Goal: Entertainment & Leisure: Consume media (video, audio)

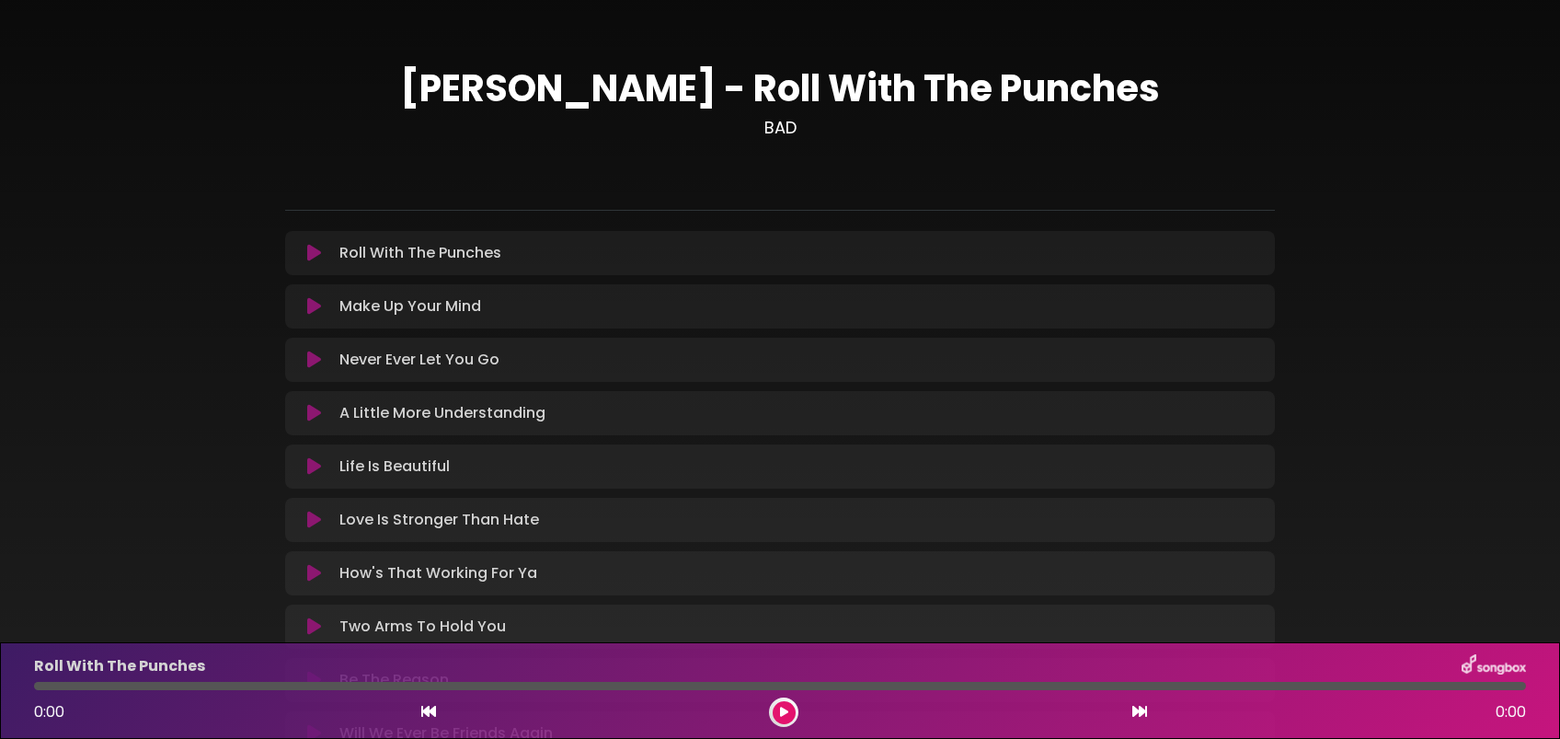
drag, startPoint x: 1142, startPoint y: 3, endPoint x: 1559, endPoint y: 267, distance: 493.4
click at [1169, 267] on div "[PERSON_NAME] - Roll With The Punches BAD ×" at bounding box center [780, 404] width 1560 height 765
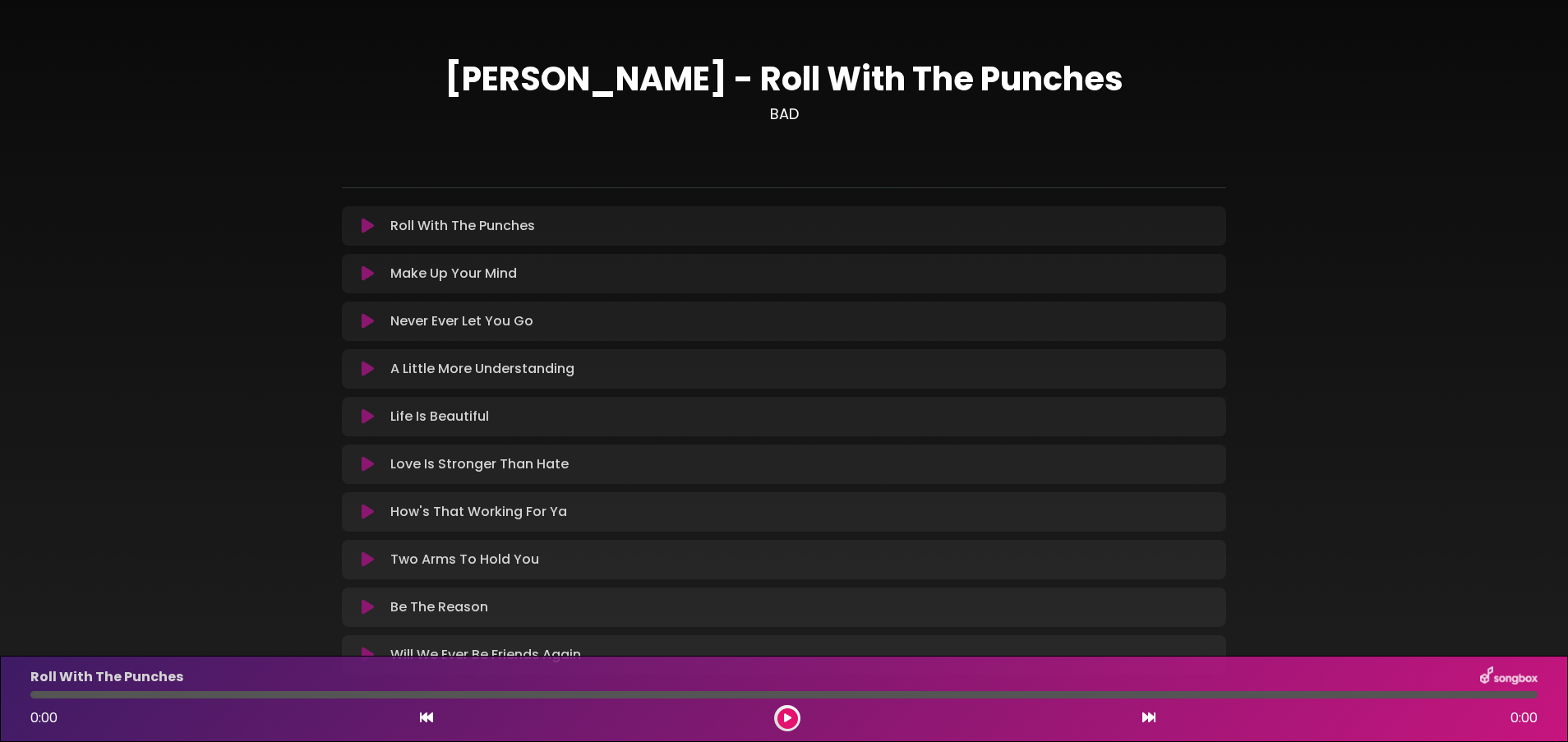
drag, startPoint x: 1319, startPoint y: 0, endPoint x: 787, endPoint y: 713, distance: 889.6
click at [787, 494] on icon at bounding box center [788, 718] width 7 height 10
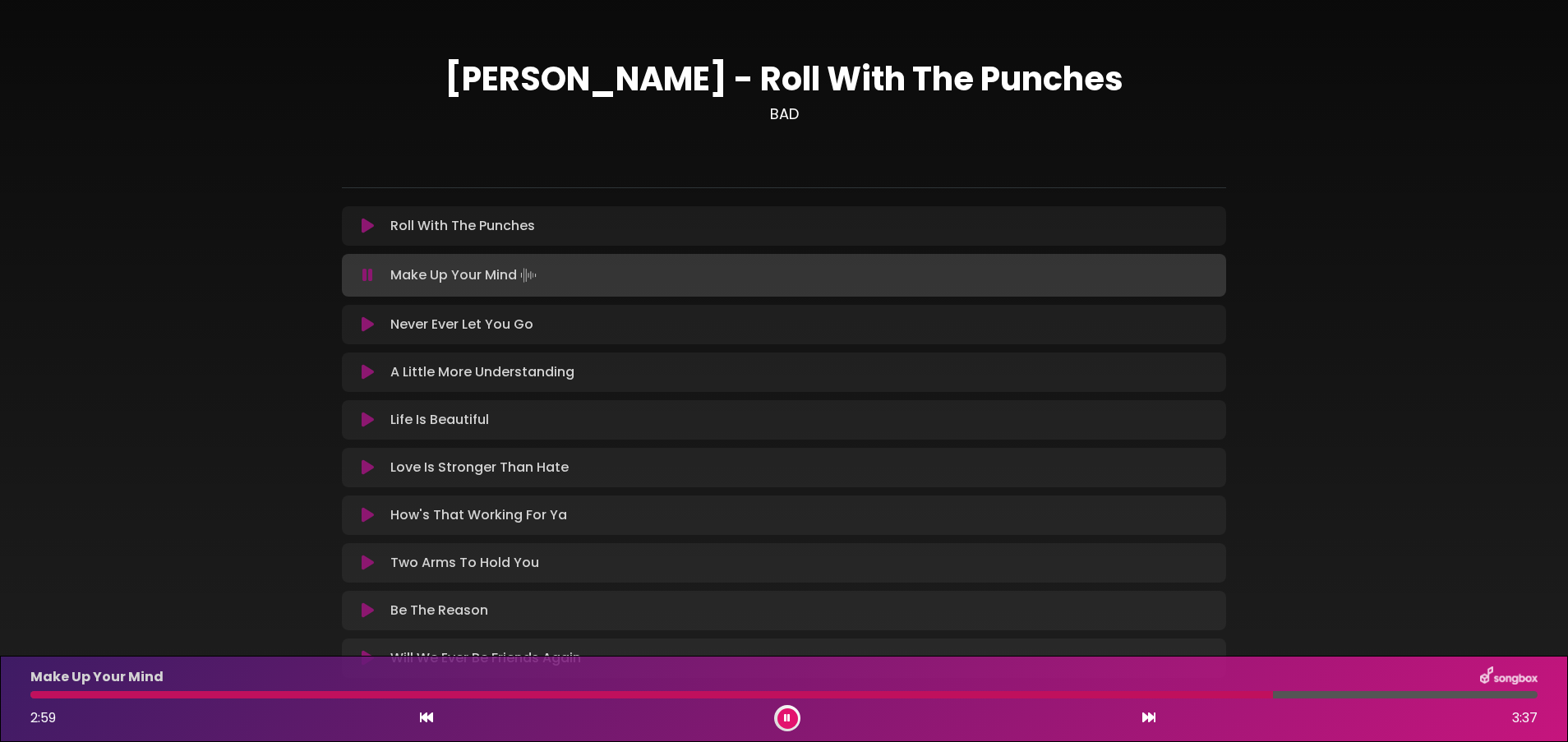
click at [785, 494] on icon at bounding box center [787, 718] width 6 height 10
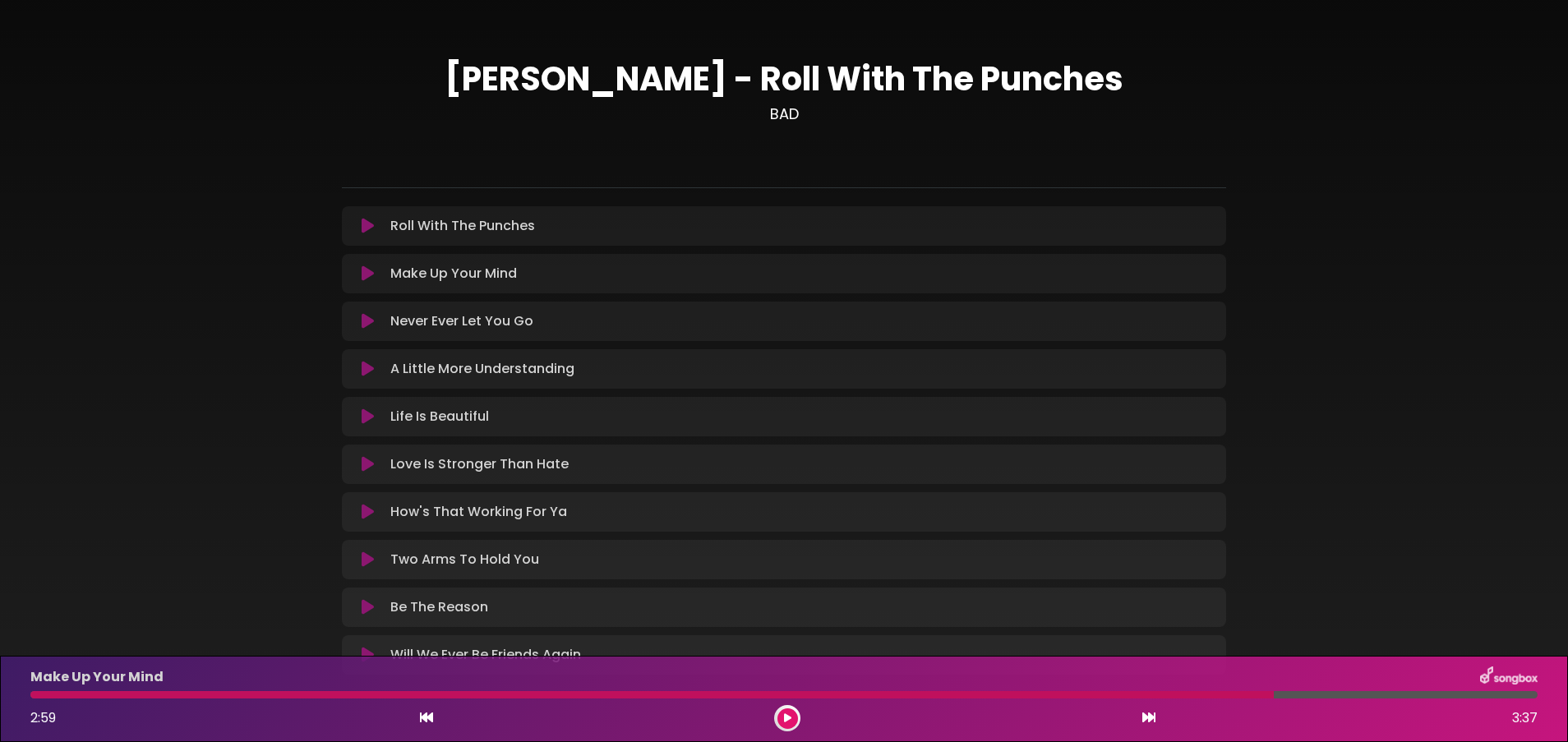
drag, startPoint x: 1550, startPoint y: 9, endPoint x: 786, endPoint y: 716, distance: 1040.9
click at [786, 494] on icon at bounding box center [788, 718] width 7 height 10
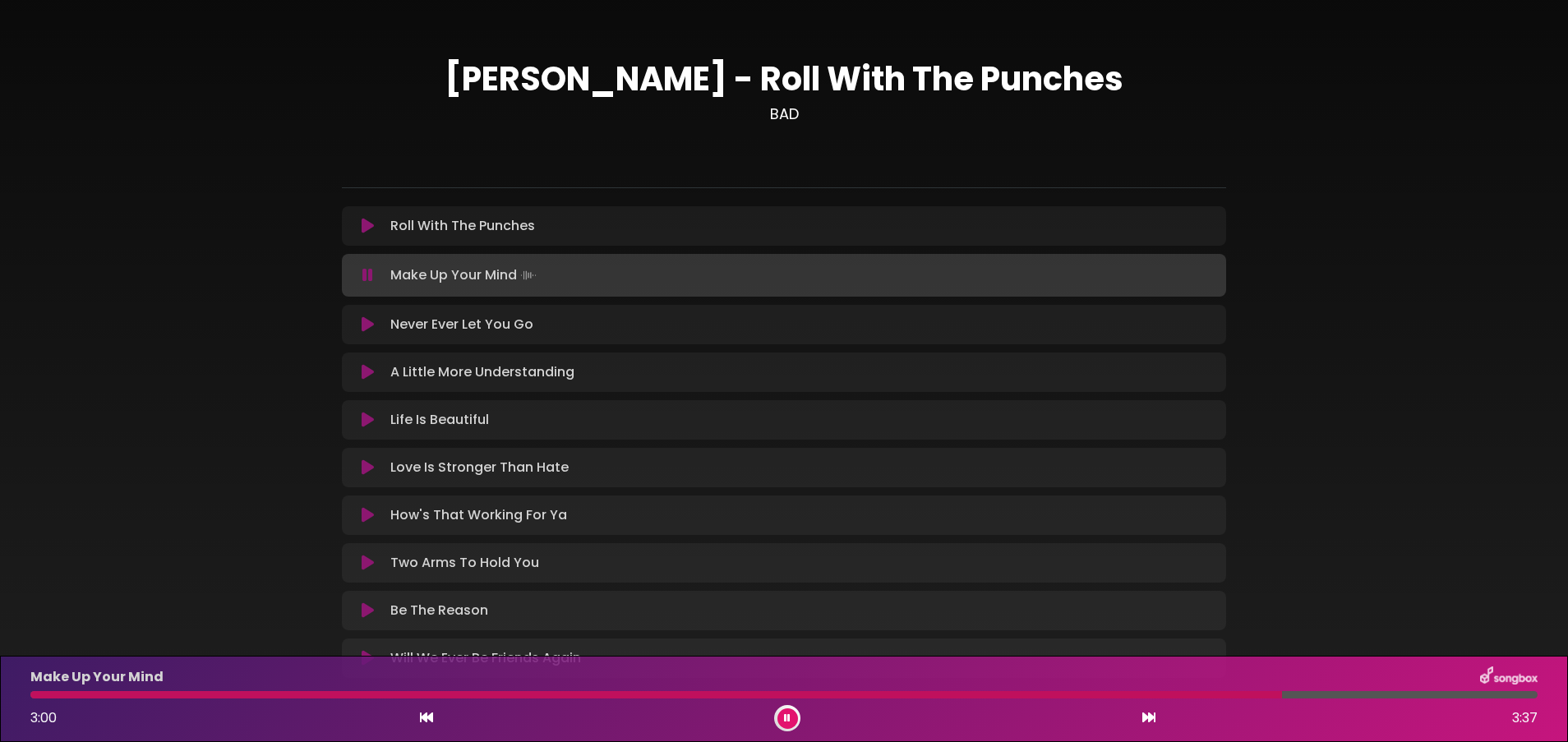
click at [425, 494] on icon at bounding box center [426, 717] width 13 height 13
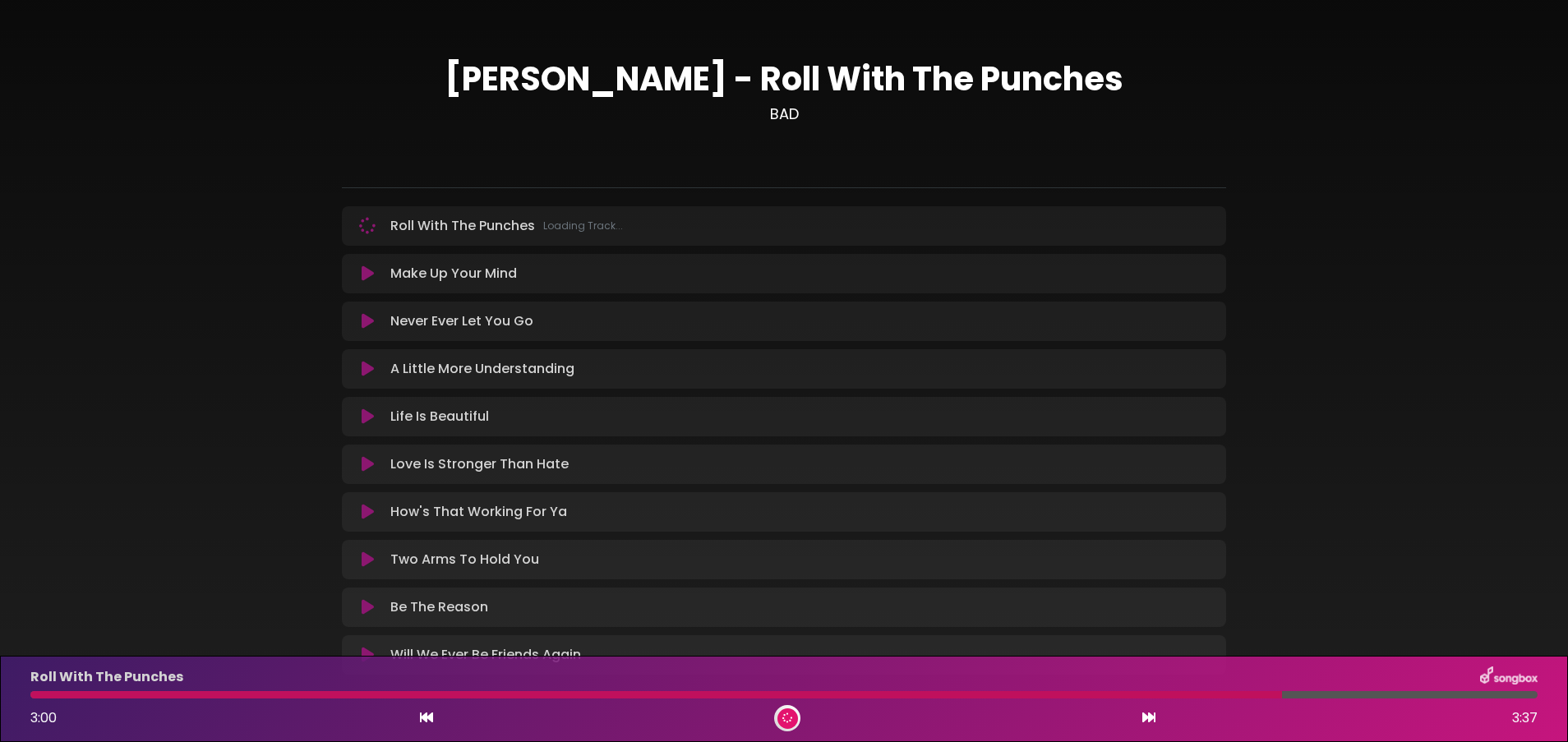
click at [425, 494] on icon at bounding box center [426, 717] width 13 height 13
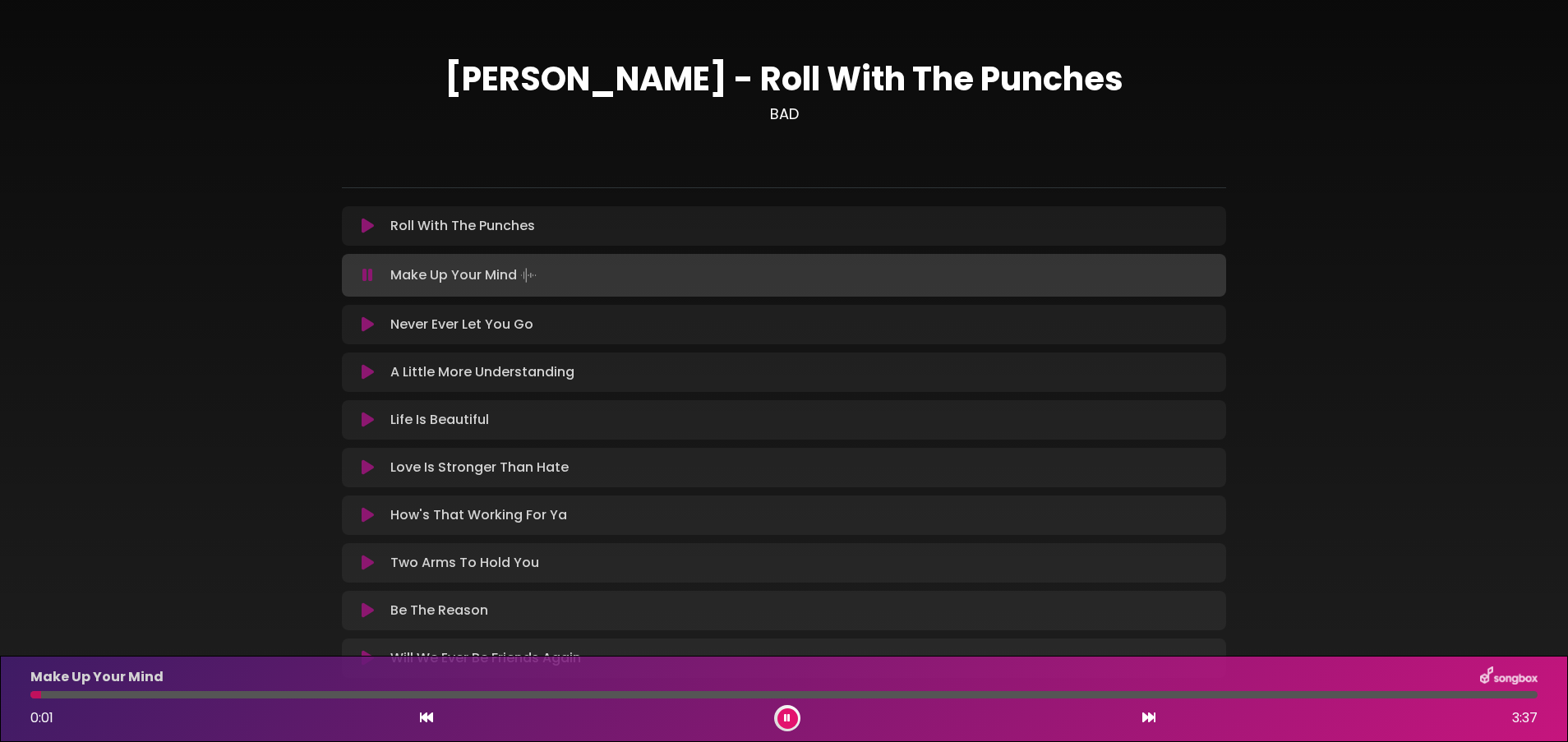
click at [792, 494] on button at bounding box center [787, 718] width 21 height 21
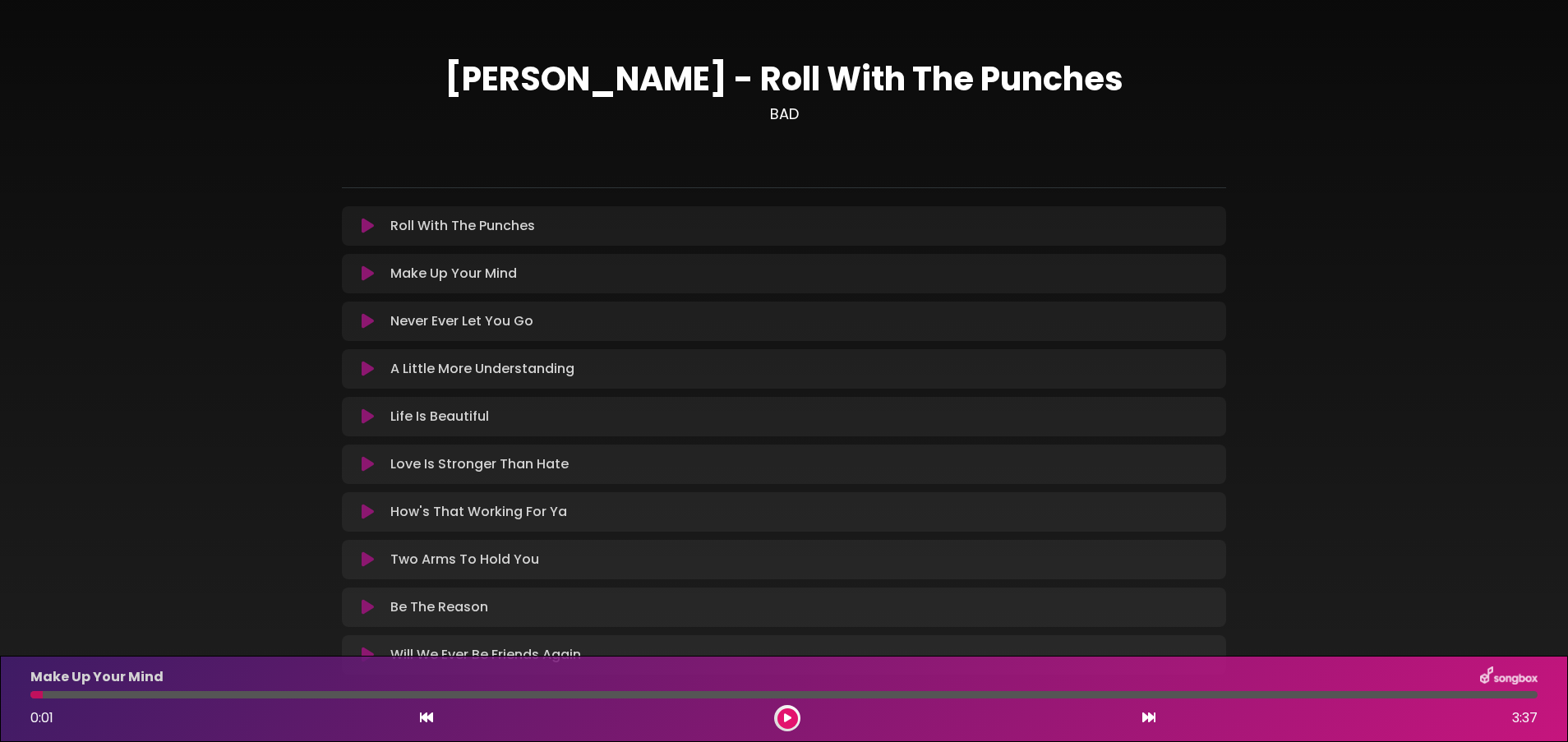
click at [426, 494] on icon at bounding box center [426, 717] width 13 height 13
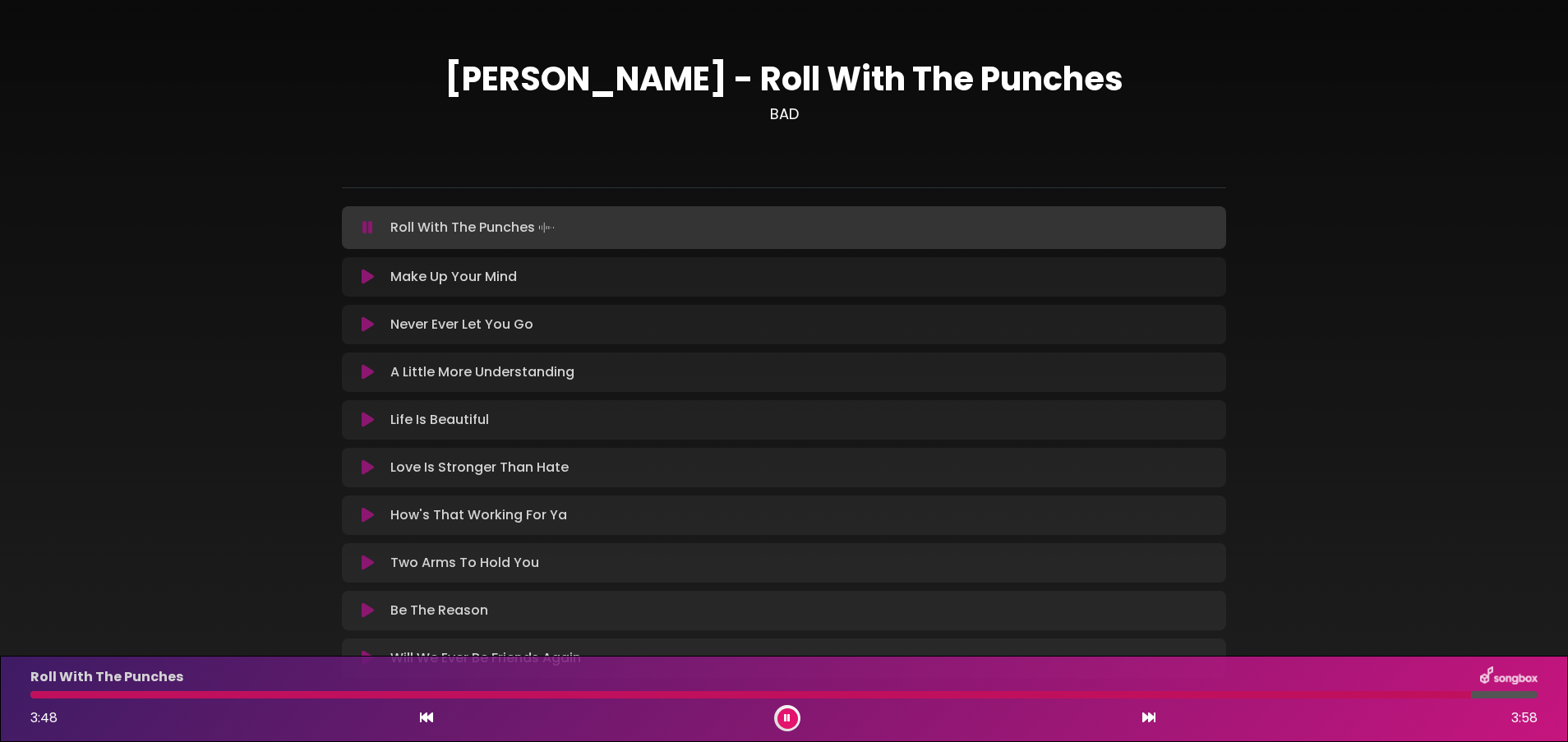
click at [784, 494] on icon at bounding box center [787, 718] width 12 height 12
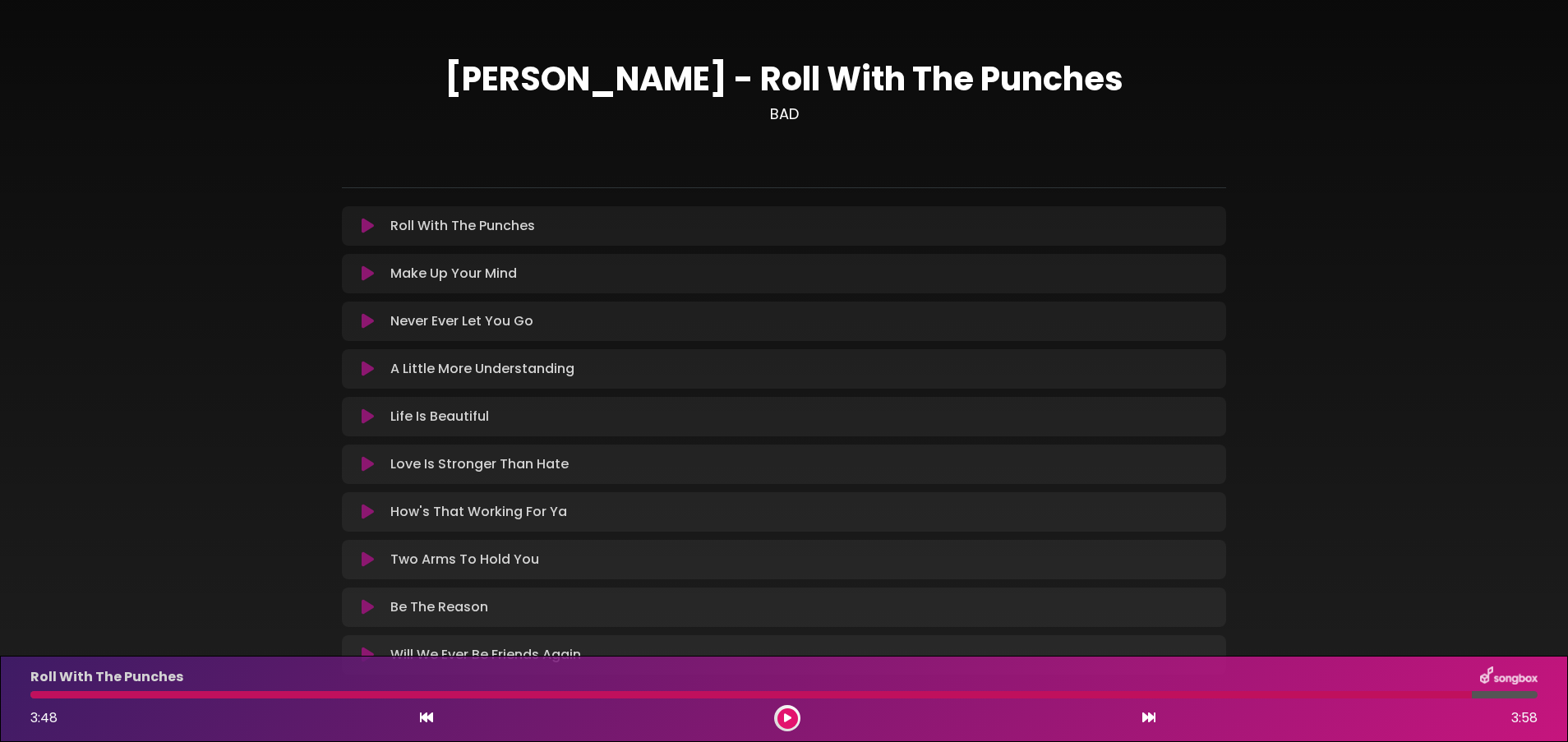
click at [1044, 494] on div at bounding box center [751, 695] width 1442 height 7
click at [1044, 494] on div "Roll With The Punches 3:48 3:58" at bounding box center [784, 698] width 1527 height 65
drag, startPoint x: 1464, startPoint y: 695, endPoint x: 1447, endPoint y: 697, distance: 17.1
click at [1044, 494] on div at bounding box center [751, 695] width 1442 height 7
click at [790, 494] on icon at bounding box center [787, 719] width 11 height 13
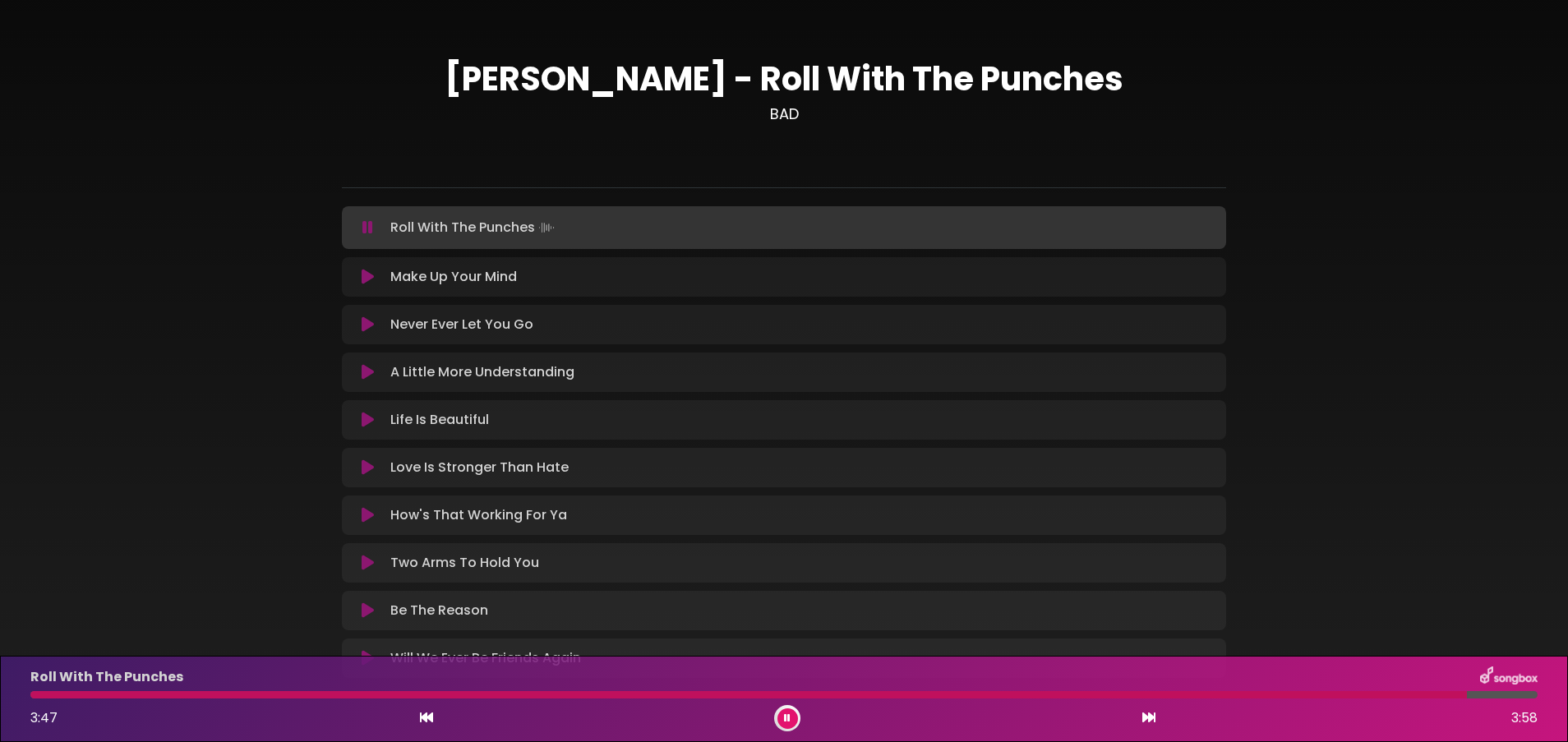
click at [429, 494] on icon at bounding box center [426, 717] width 13 height 13
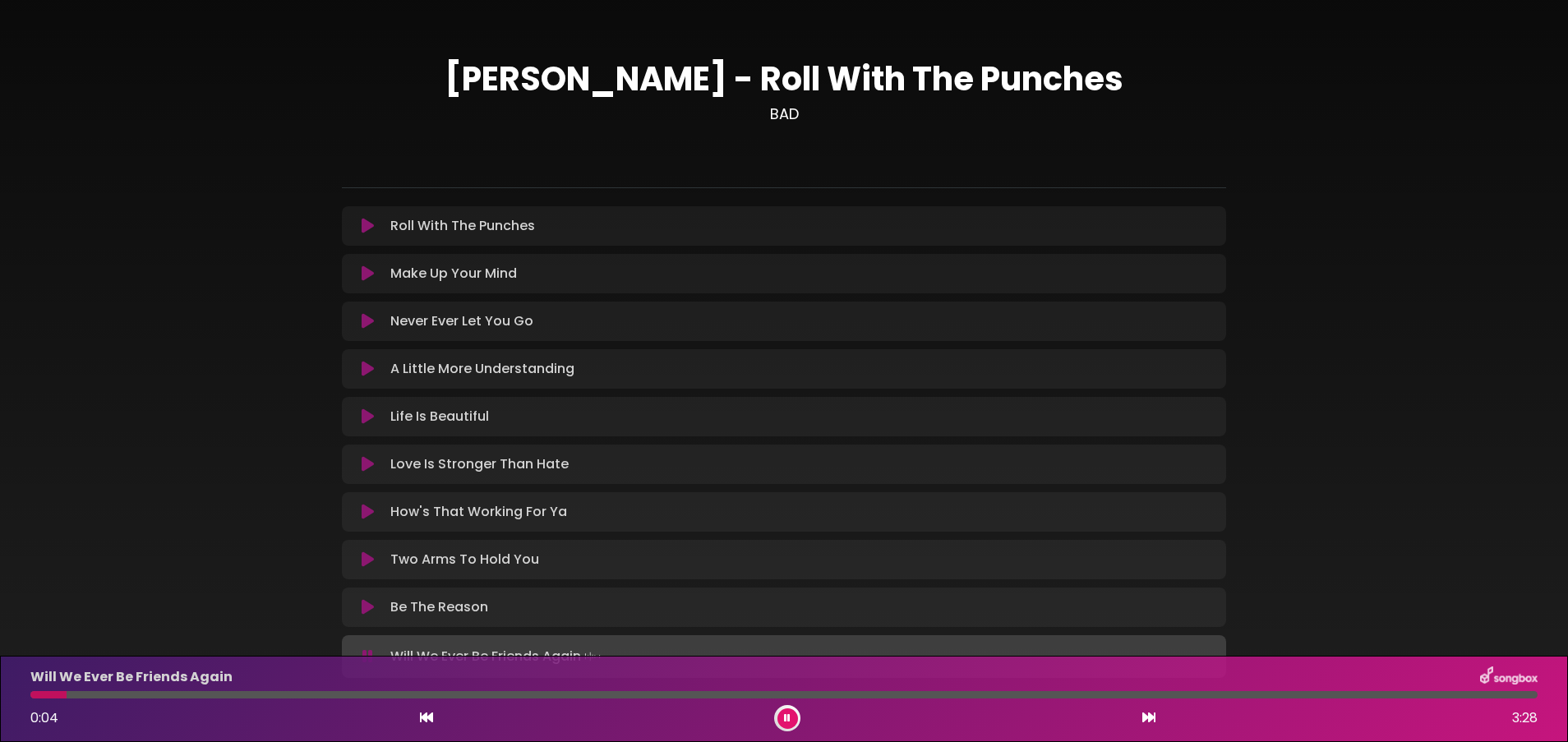
click at [1044, 494] on icon at bounding box center [1149, 717] width 13 height 13
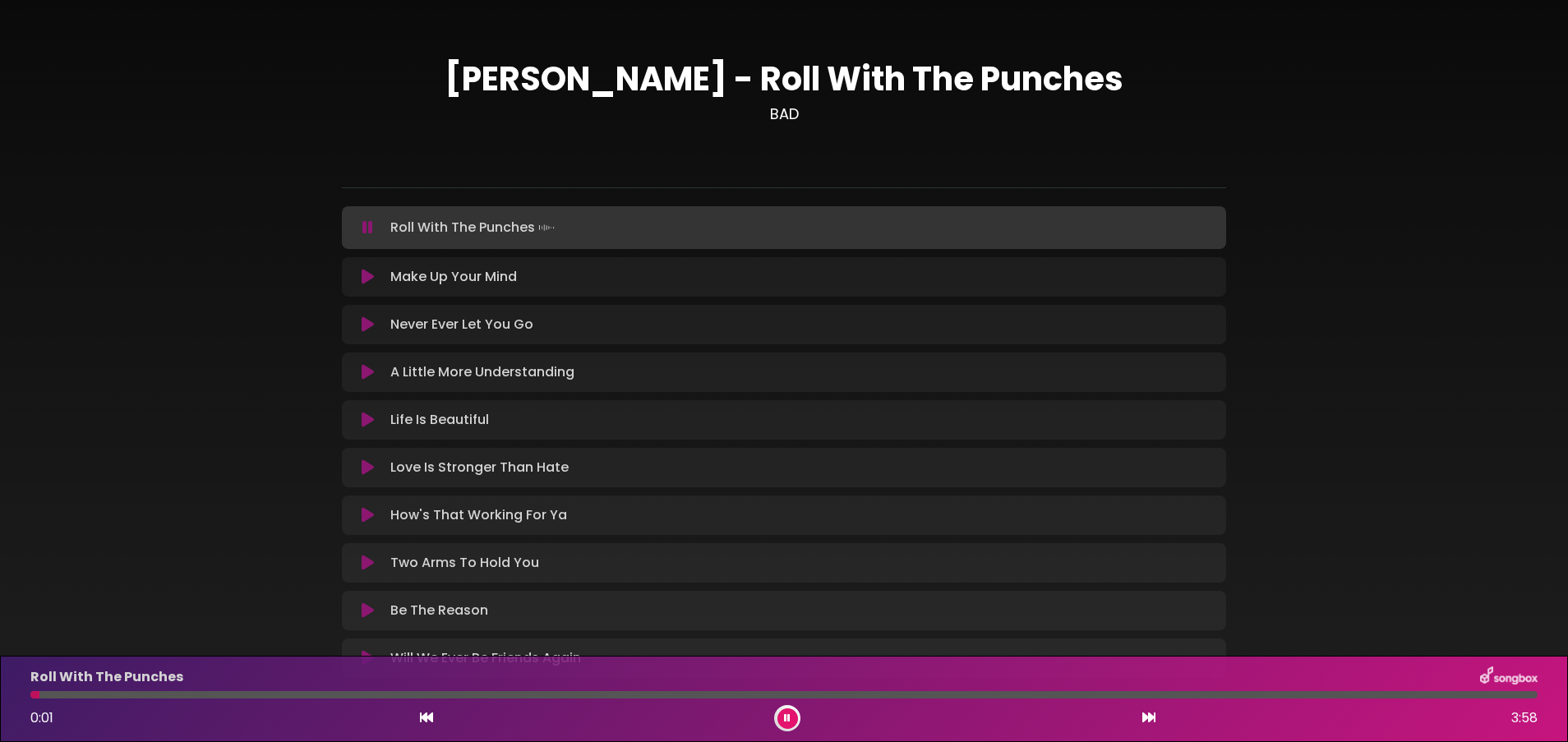
click at [1044, 494] on div at bounding box center [784, 695] width 1507 height 7
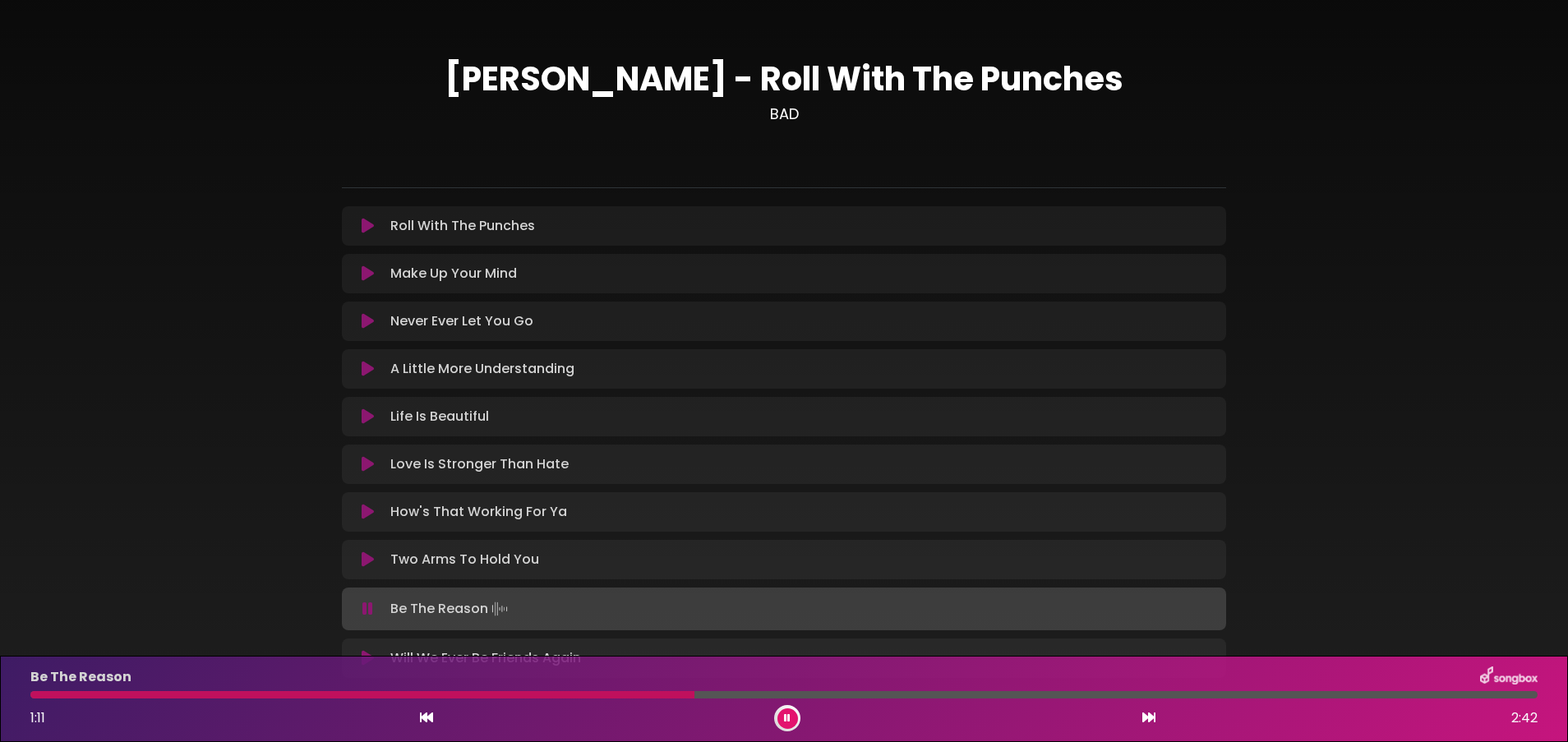
click at [373, 269] on icon at bounding box center [368, 273] width 13 height 16
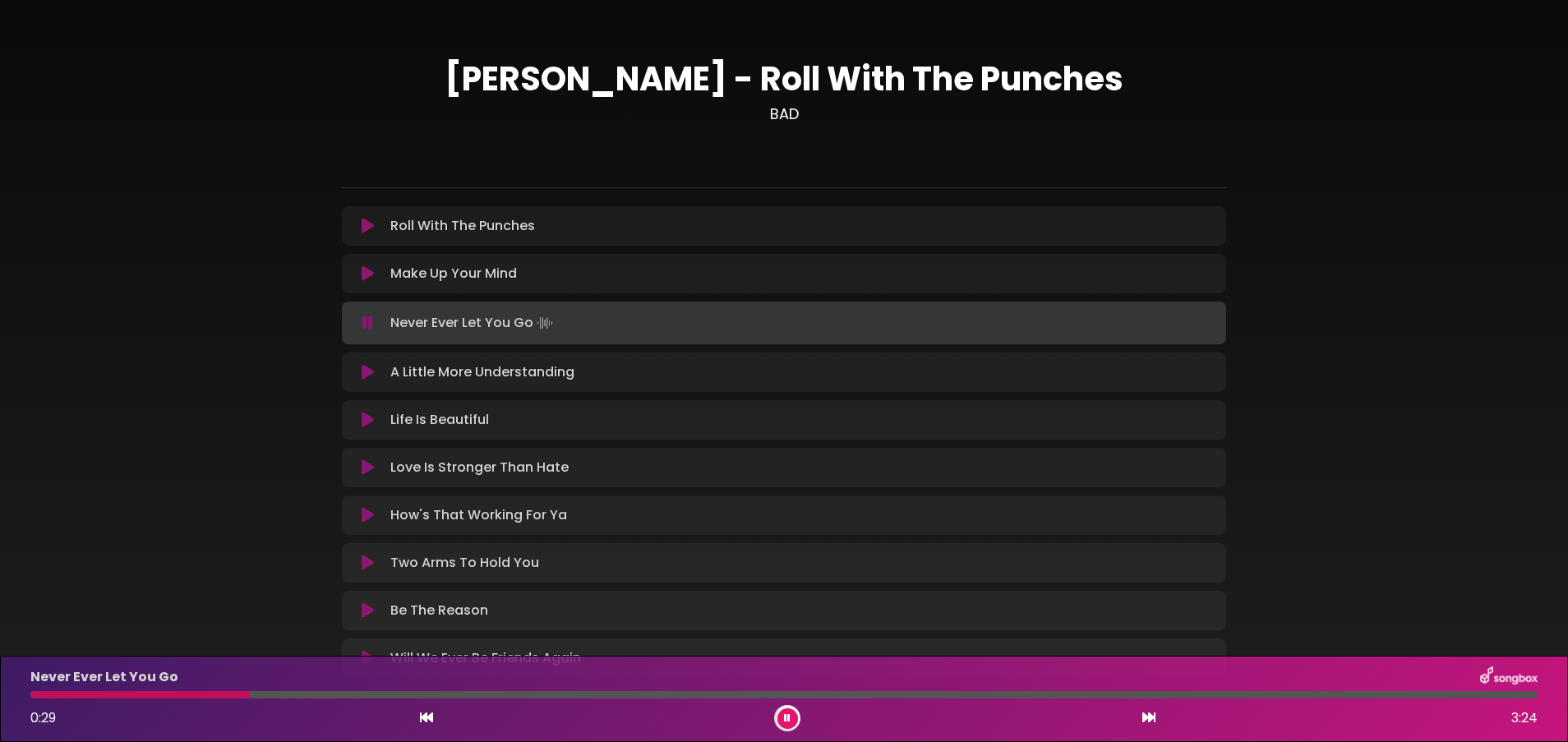
click at [1044, 494] on button at bounding box center [1149, 718] width 15 height 21
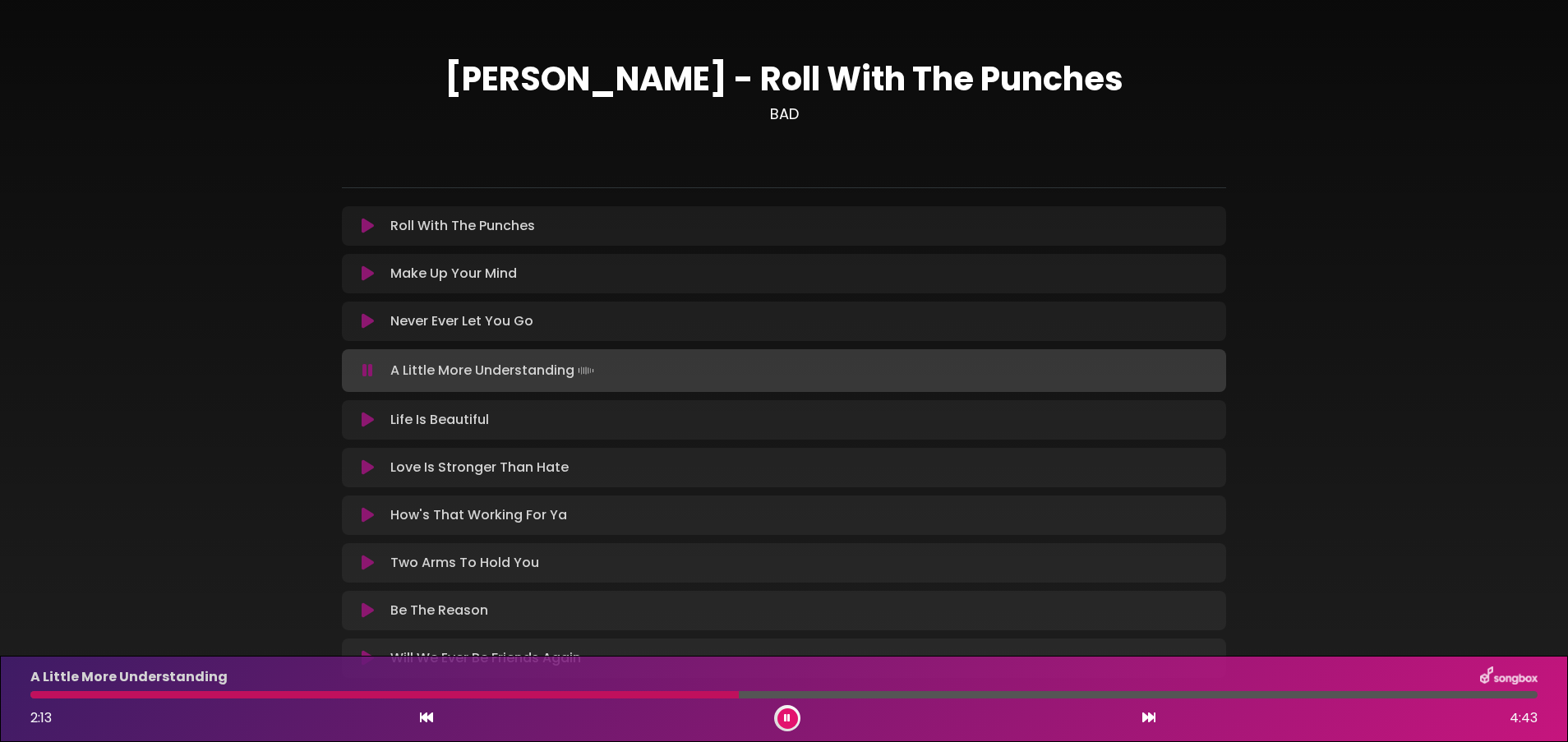
click at [1044, 494] on icon at bounding box center [1149, 717] width 13 height 13
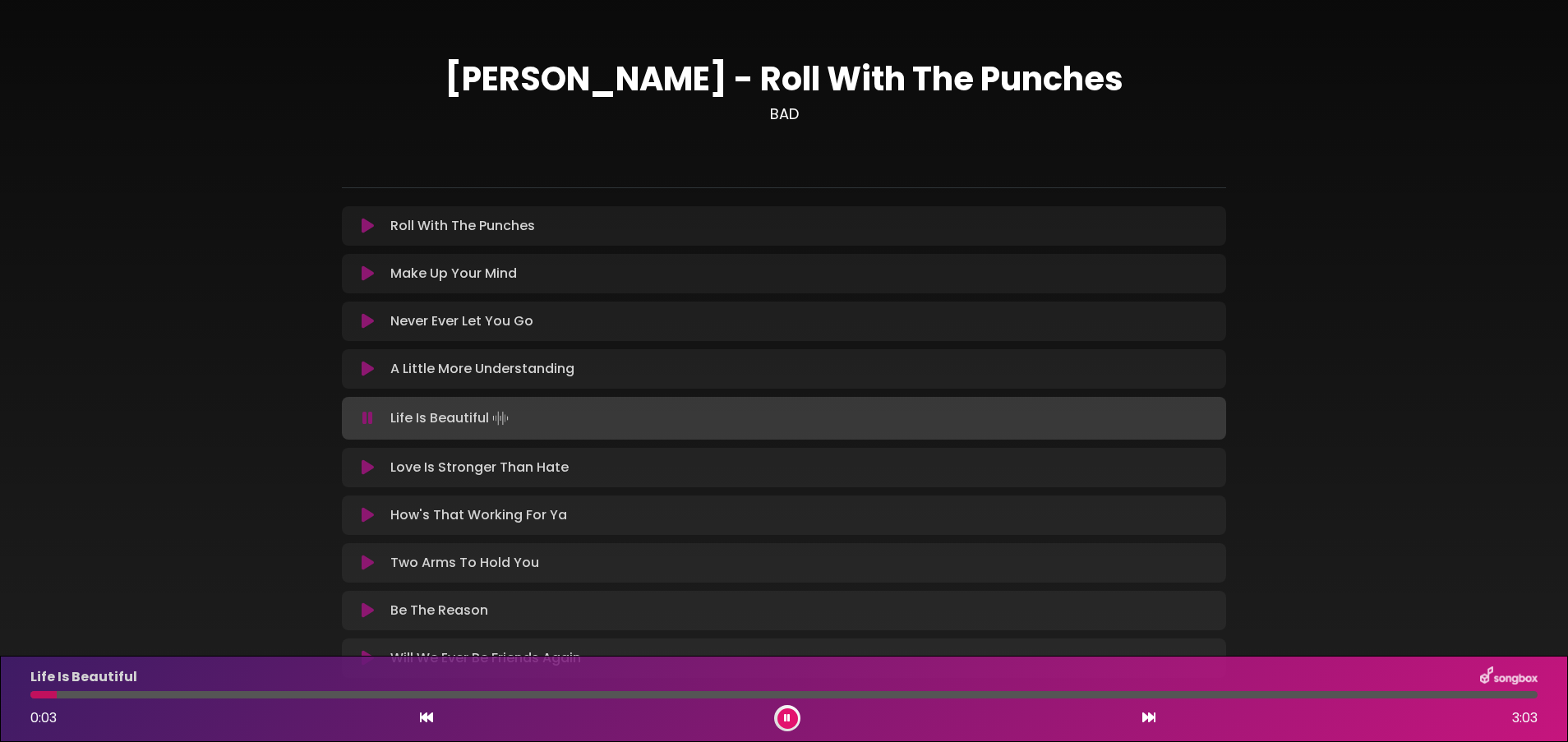
click at [1044, 494] on icon at bounding box center [1149, 717] width 13 height 13
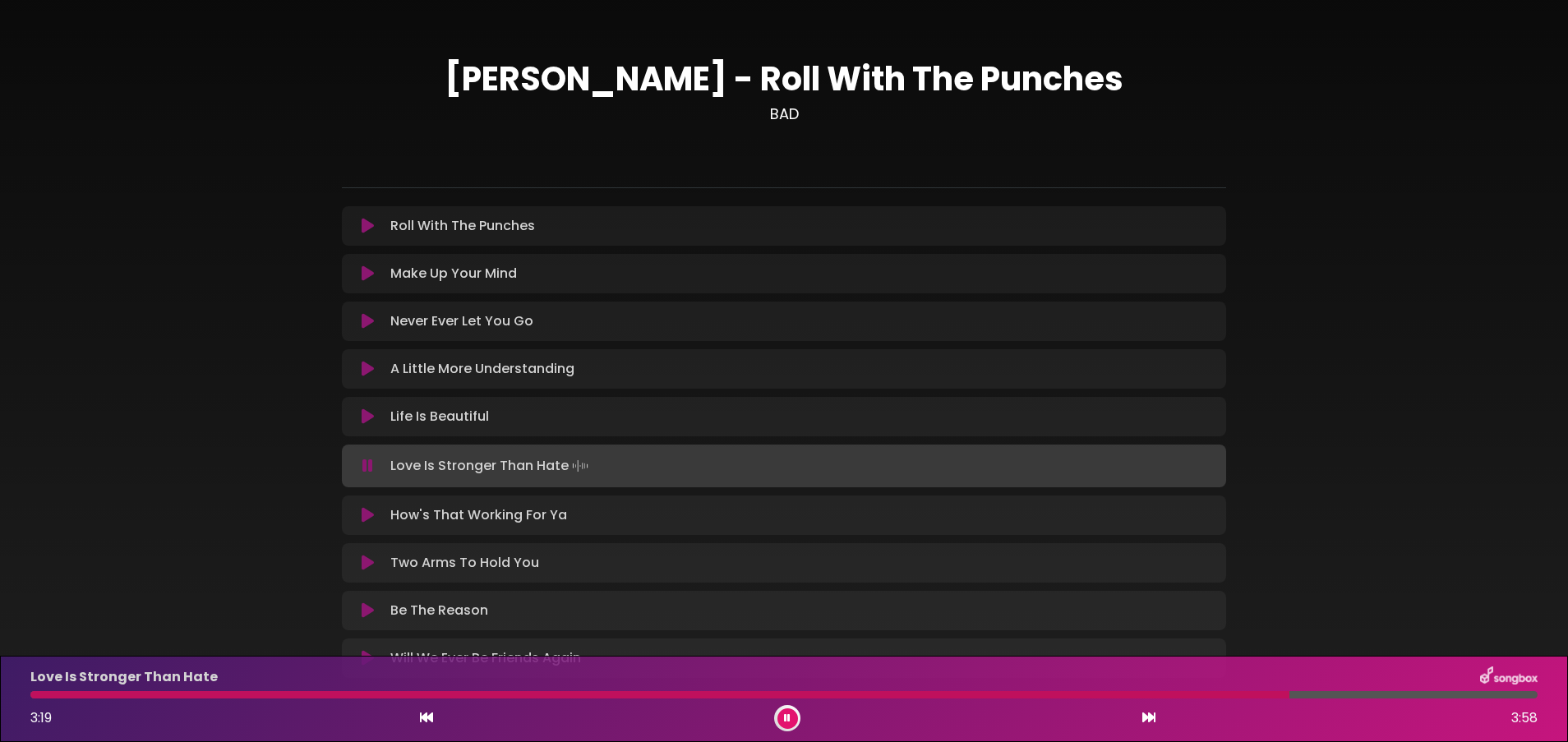
click at [1044, 494] on button at bounding box center [1149, 718] width 15 height 21
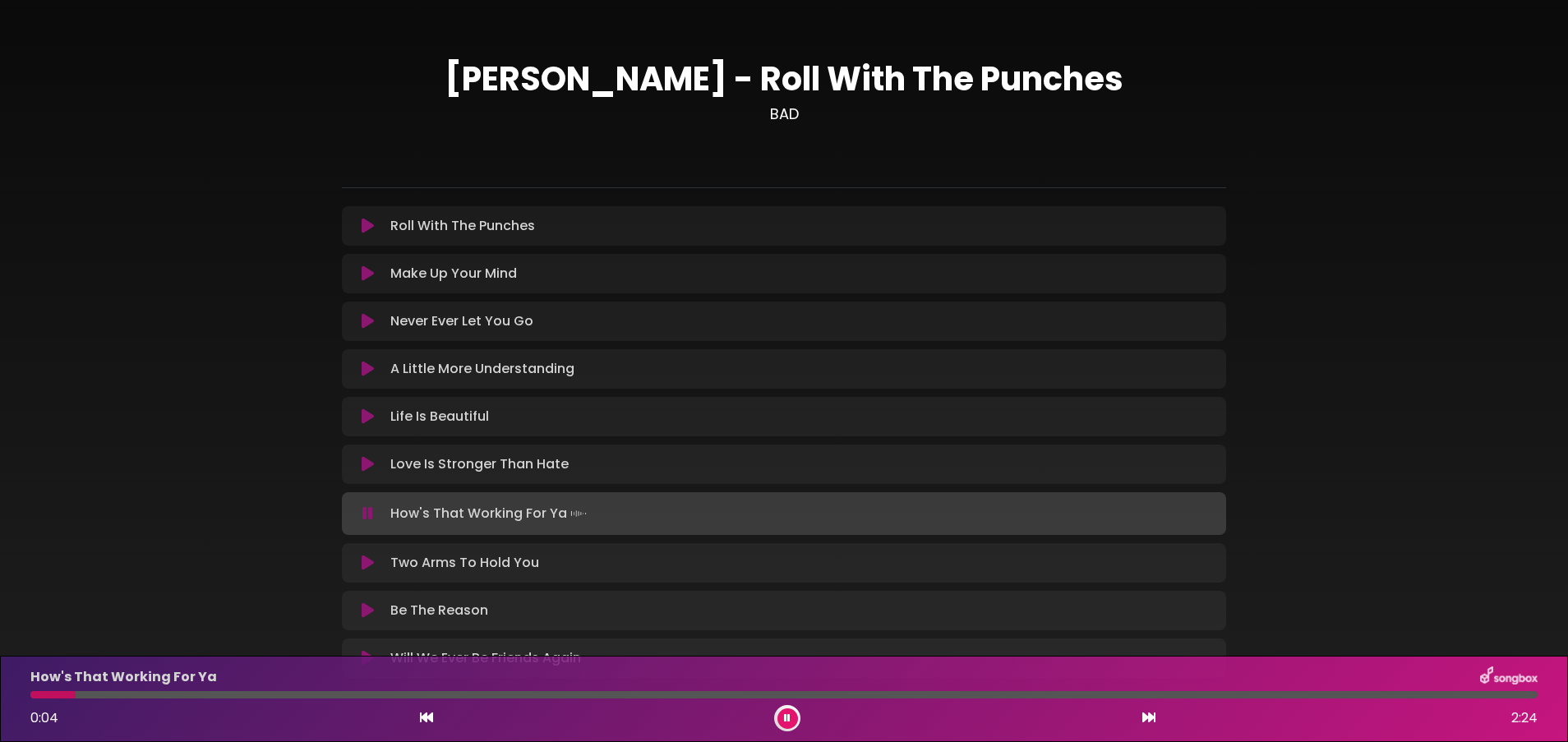
click at [1044, 494] on button at bounding box center [1149, 718] width 15 height 21
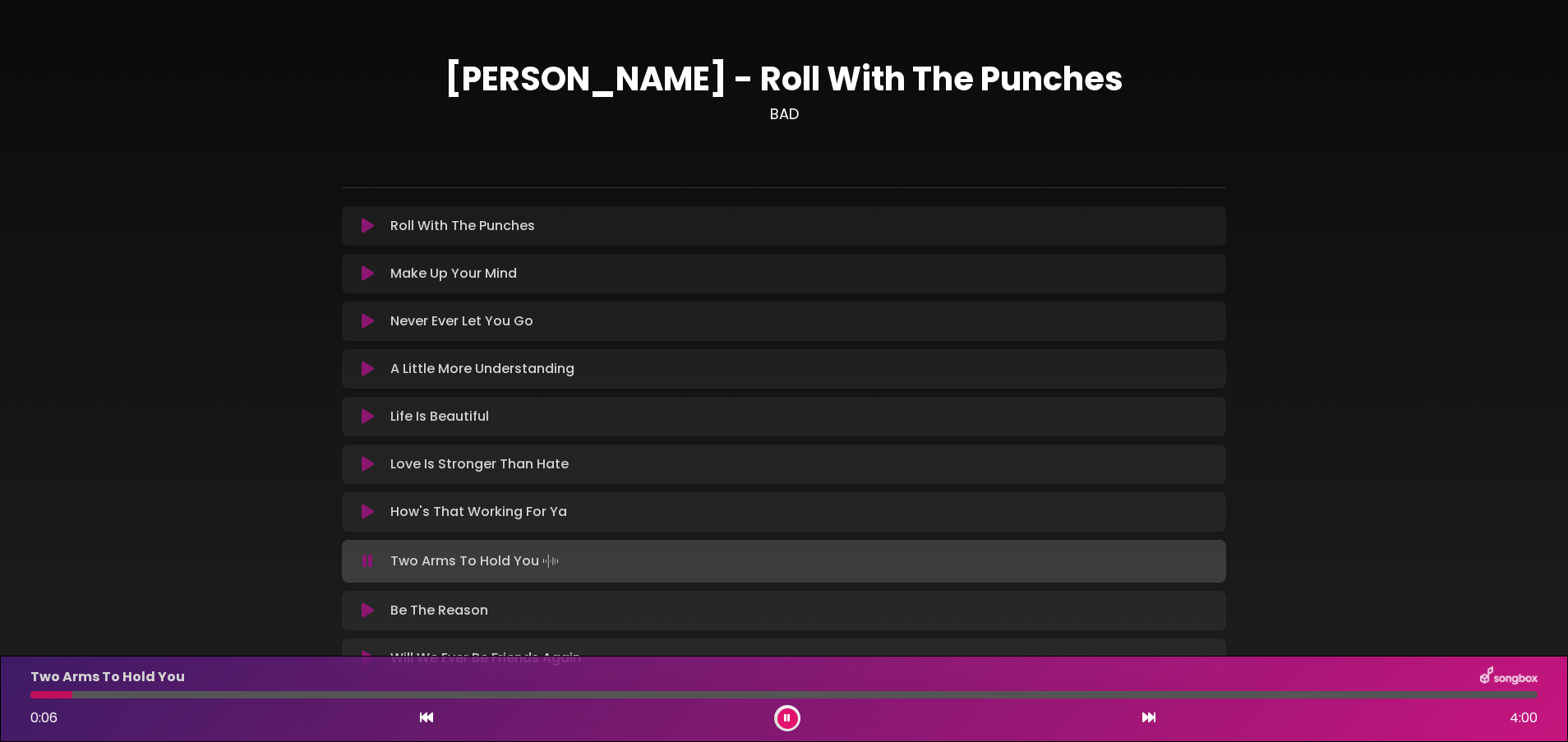
click at [1044, 494] on button at bounding box center [1149, 718] width 15 height 21
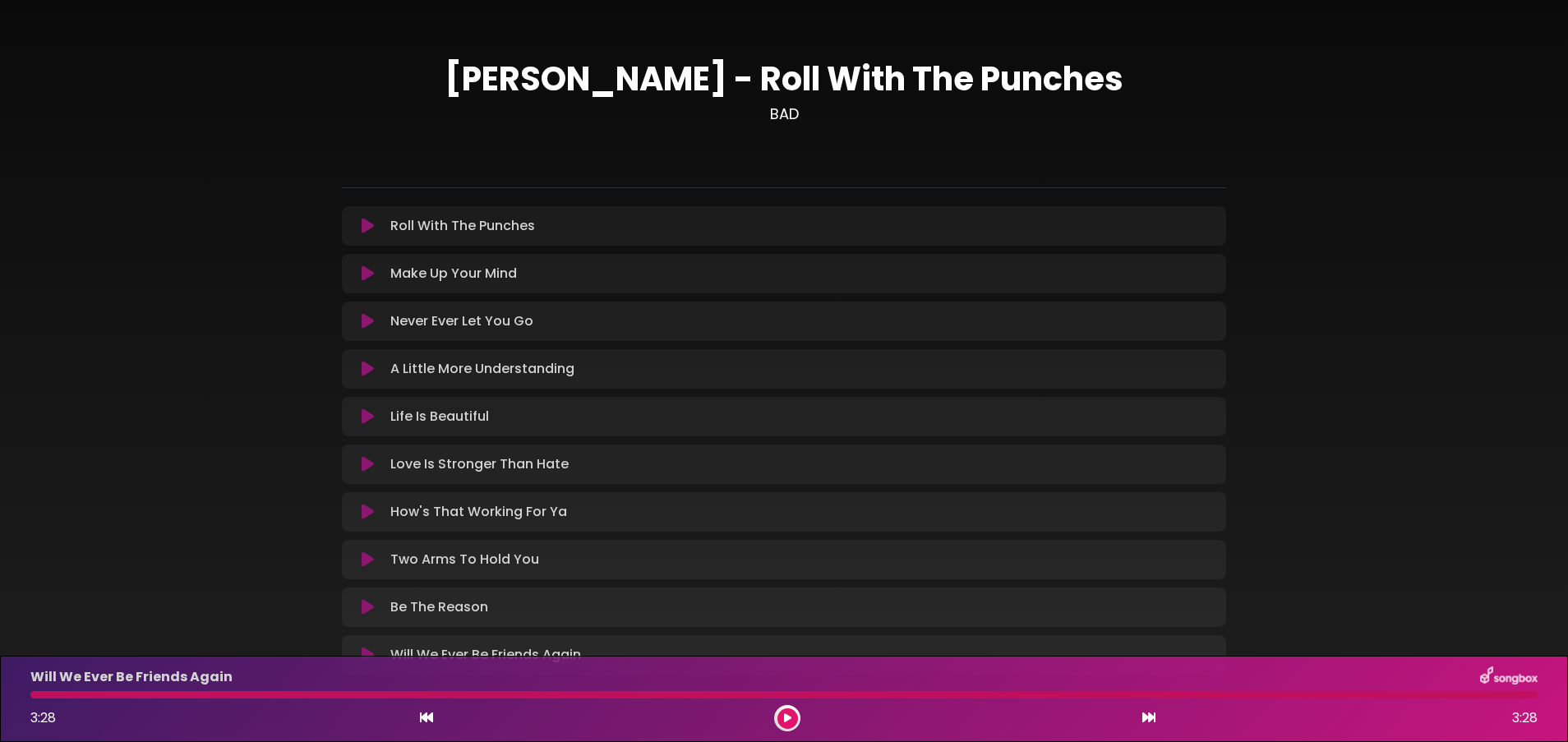
click at [363, 494] on icon at bounding box center [368, 607] width 13 height 16
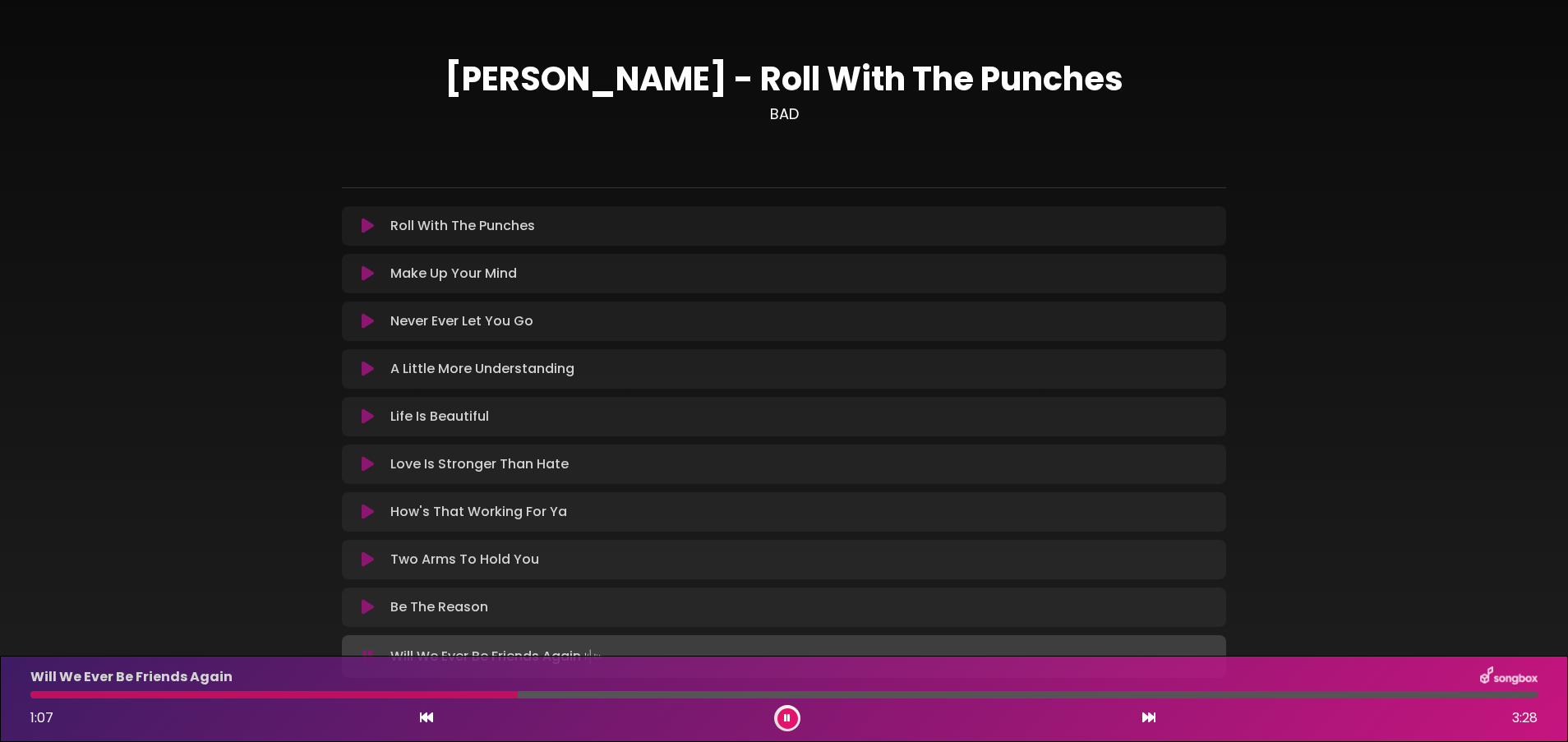
click at [789, 494] on icon at bounding box center [787, 718] width 12 height 10
